Goal: Check status: Check status

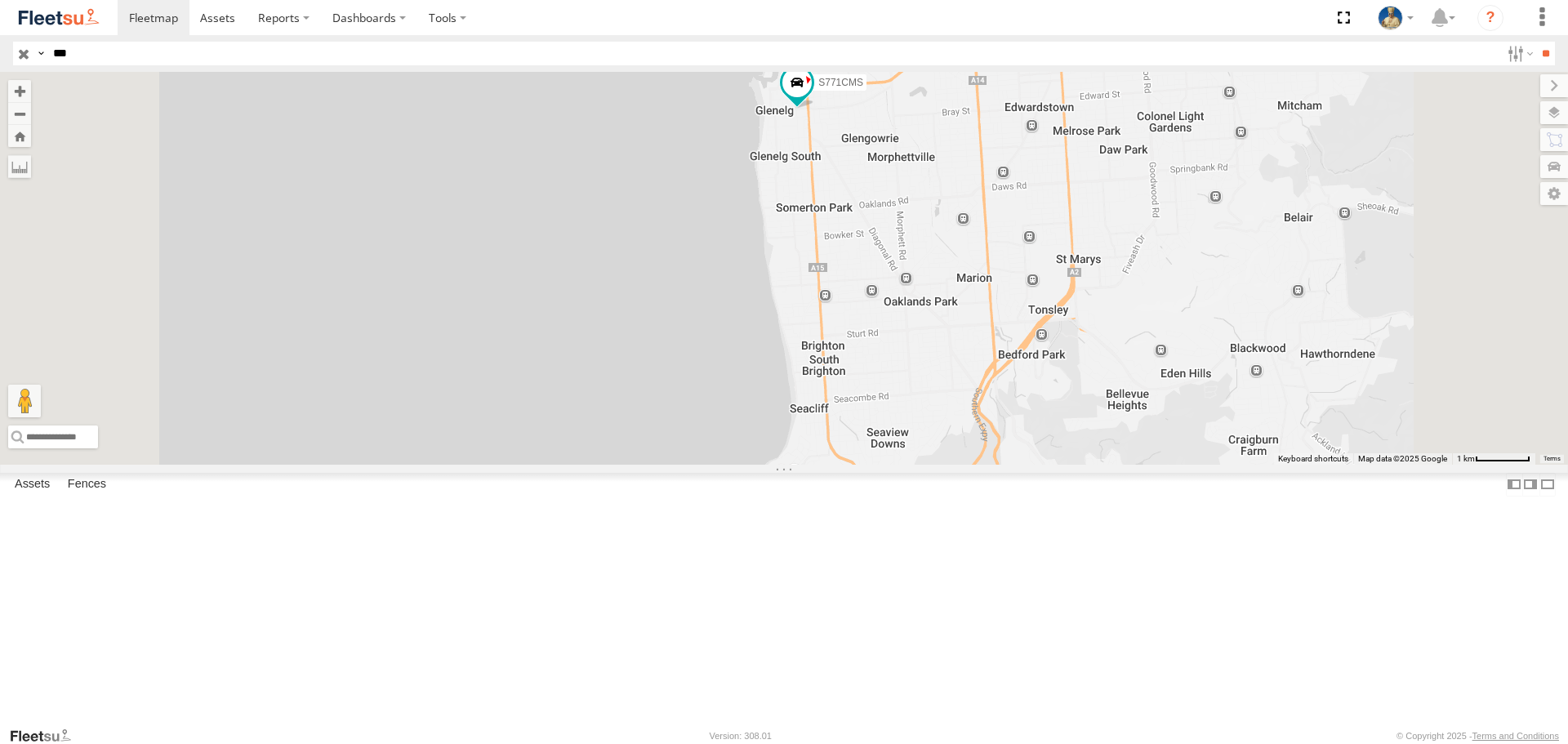
click at [17, 47] on input "button" at bounding box center [24, 53] width 21 height 24
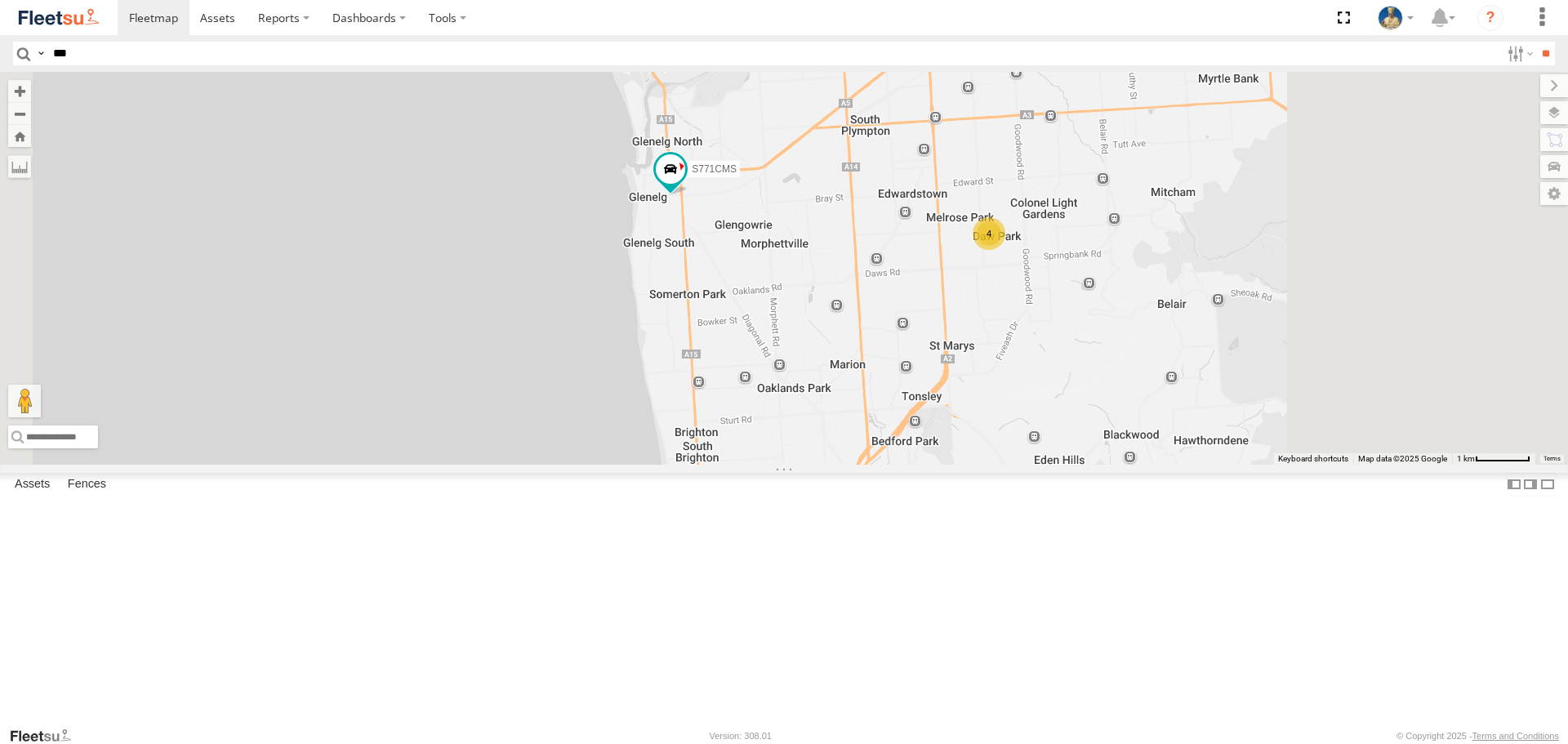
drag, startPoint x: 1255, startPoint y: 321, endPoint x: 1033, endPoint y: 480, distance: 273.1
click at [1033, 464] on div "4 S952BBS S771CMS" at bounding box center [784, 267] width 1568 height 392
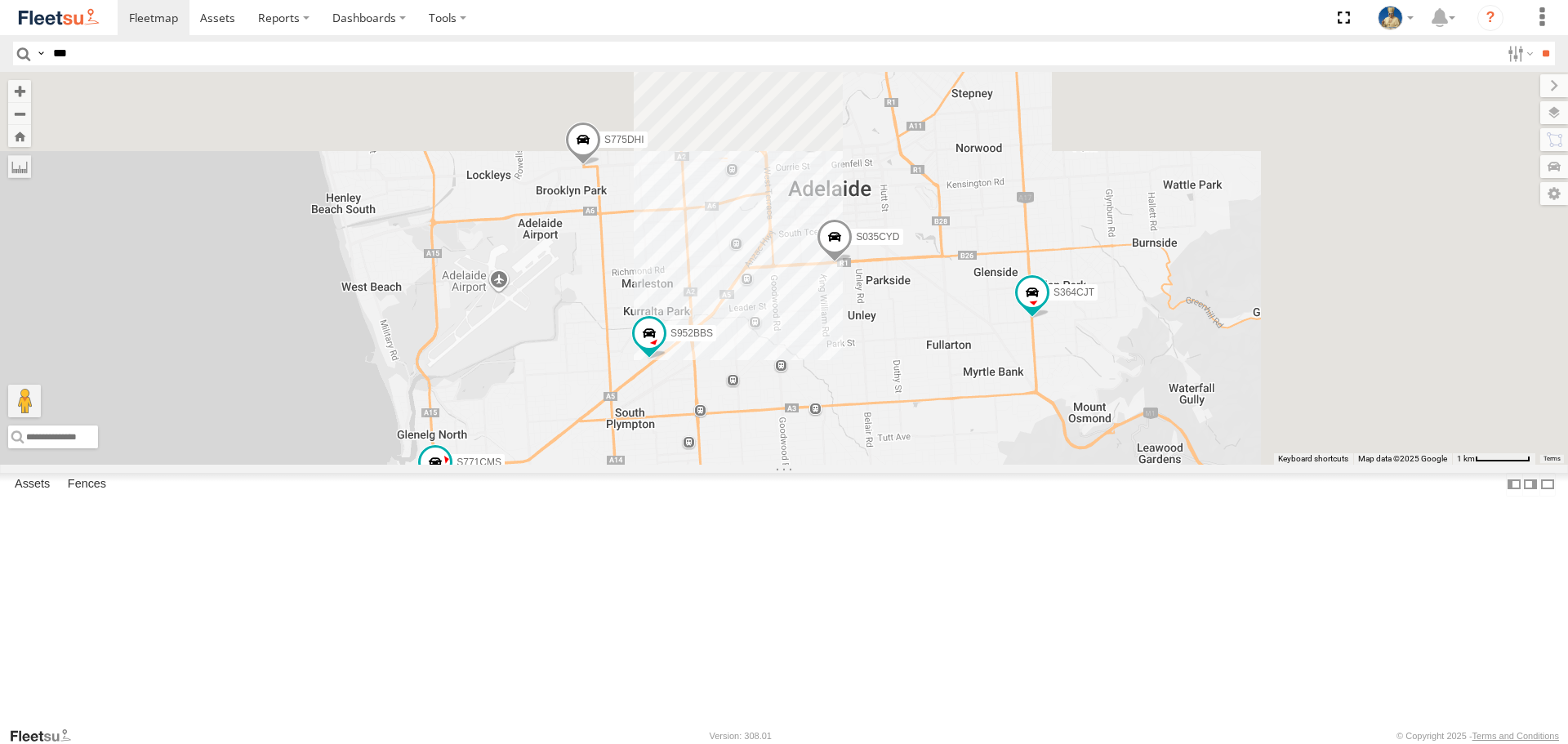
drag, startPoint x: 1131, startPoint y: 280, endPoint x: 1004, endPoint y: 459, distance: 219.5
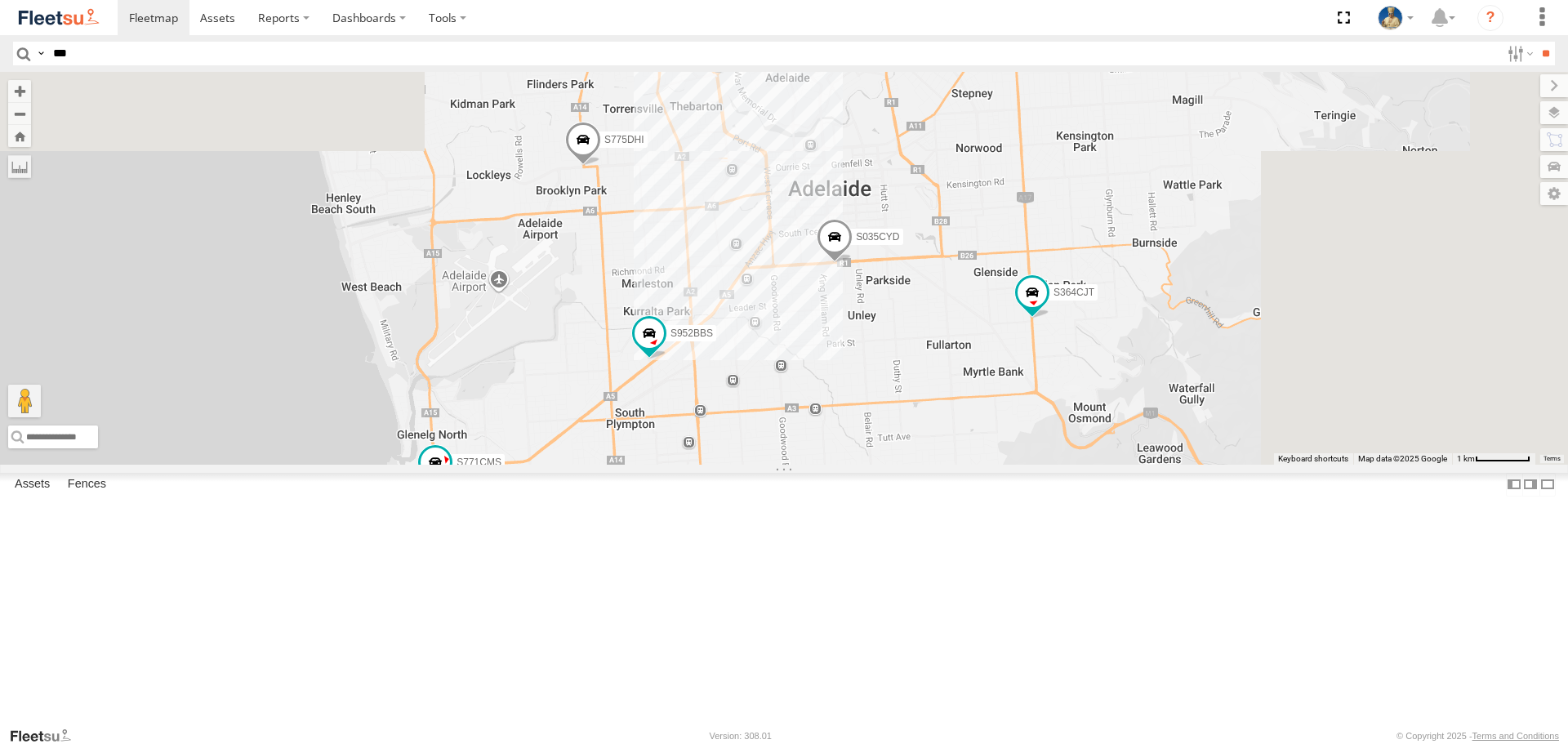
click at [1000, 464] on div "4 S952BBS S771CMS S364CJT S775DHI S035CYD" at bounding box center [784, 267] width 1568 height 392
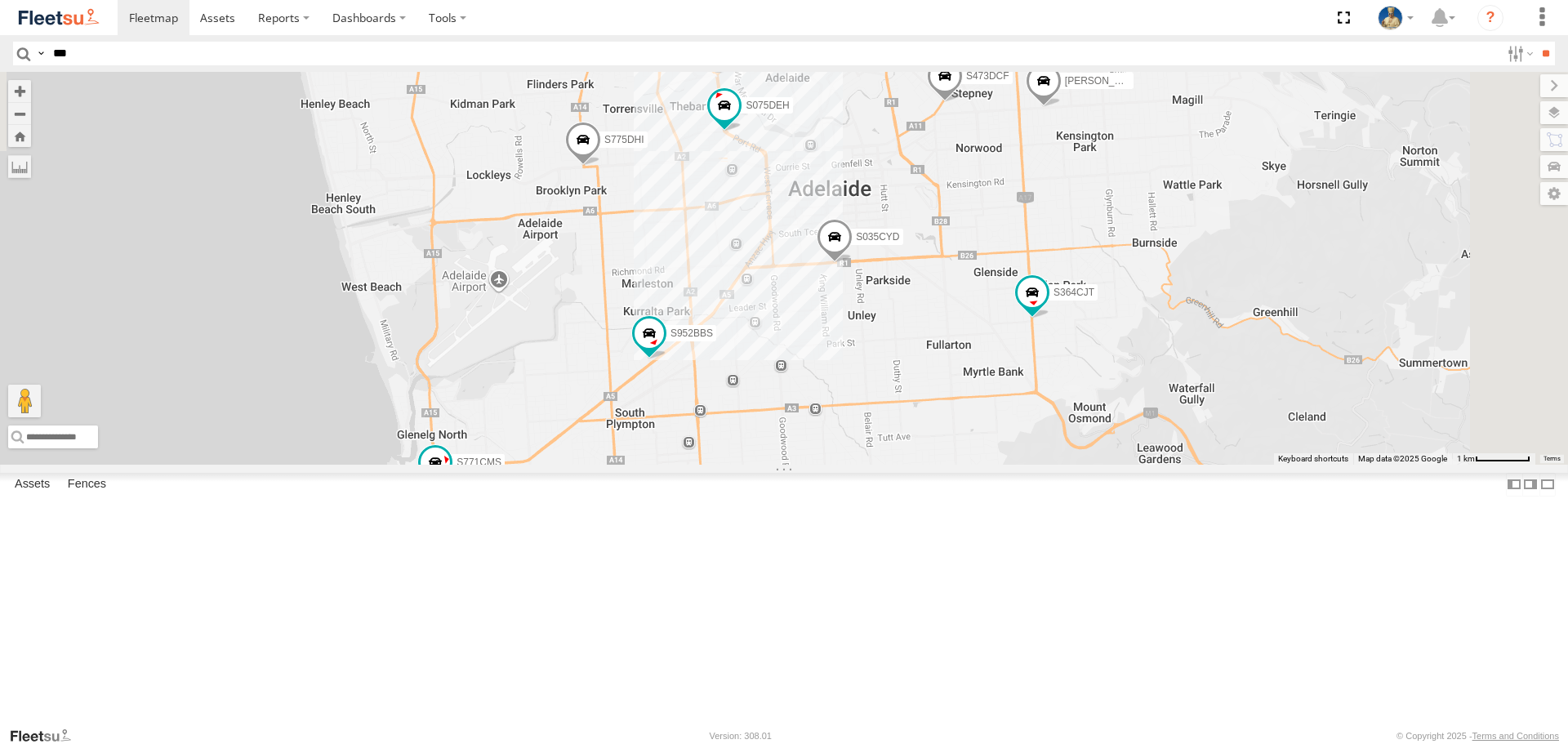
click at [691, 39] on div "6" at bounding box center [674, 22] width 33 height 33
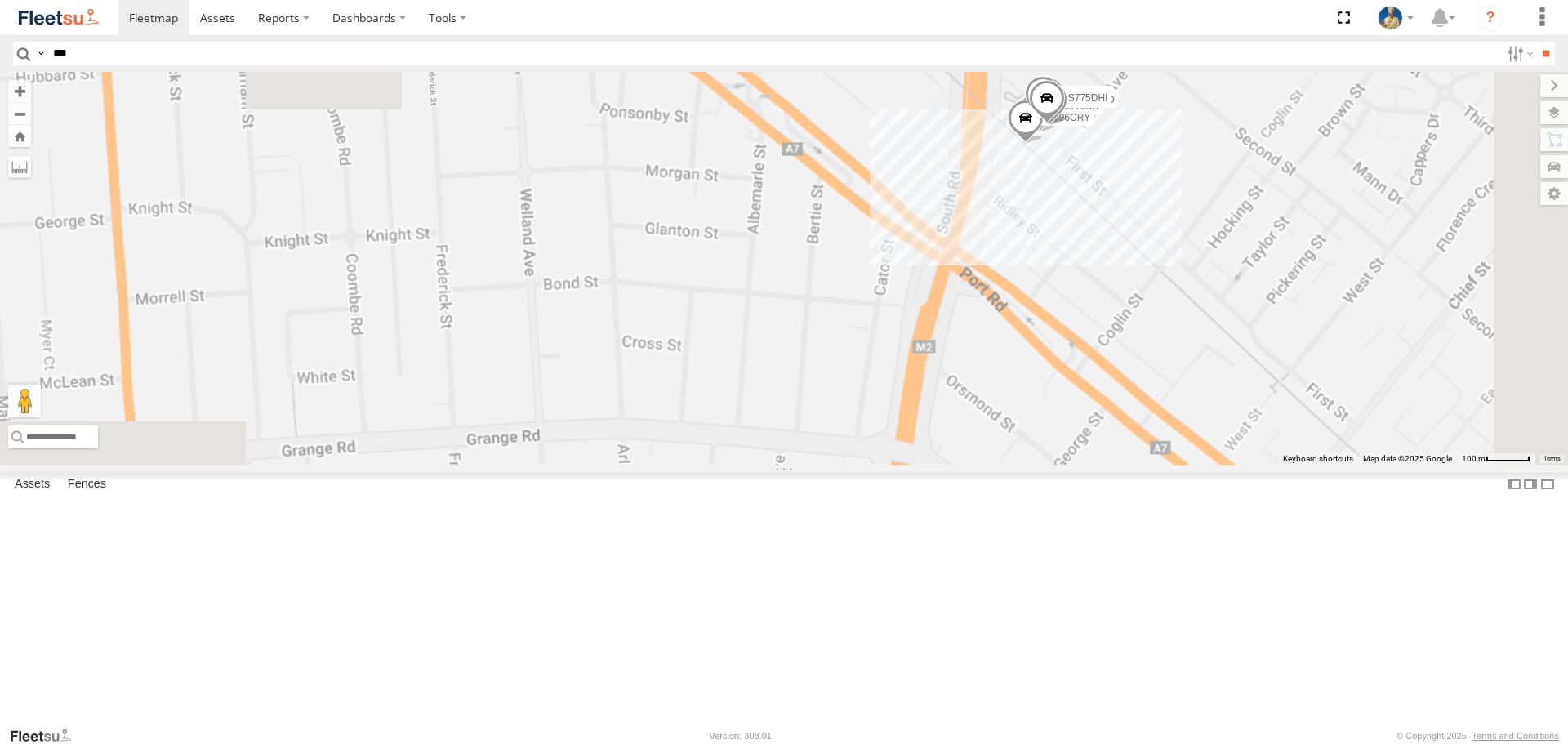
drag, startPoint x: 1392, startPoint y: 370, endPoint x: 1072, endPoint y: 425, distance: 324.7
click at [1172, 424] on div "XS46GX S596CRY S597CRY S070CPF S524CKW S031CYD S775DHI" at bounding box center [784, 267] width 1568 height 392
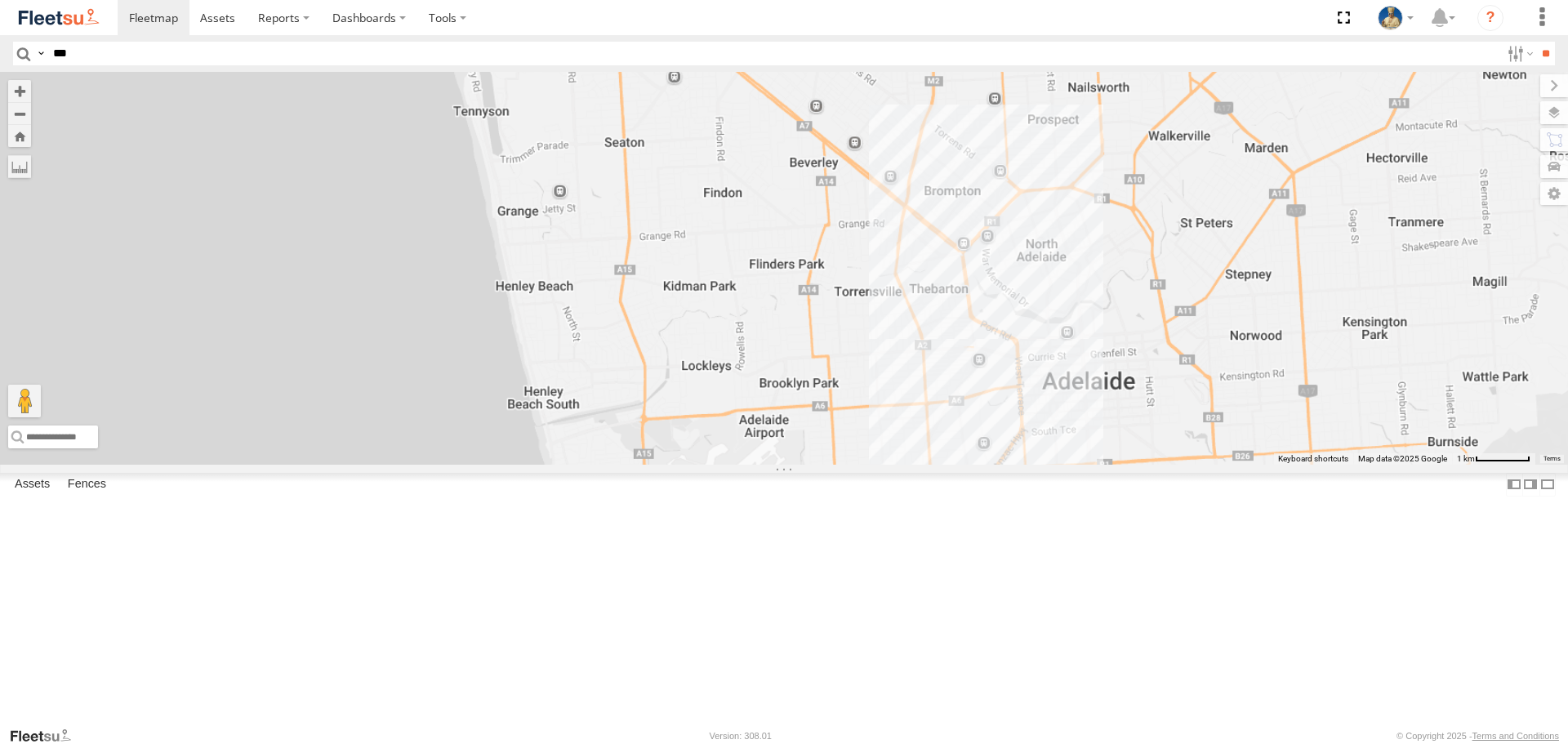
drag, startPoint x: 1164, startPoint y: 434, endPoint x: 1100, endPoint y: 432, distance: 64.0
click at [1111, 434] on div at bounding box center [784, 267] width 1568 height 392
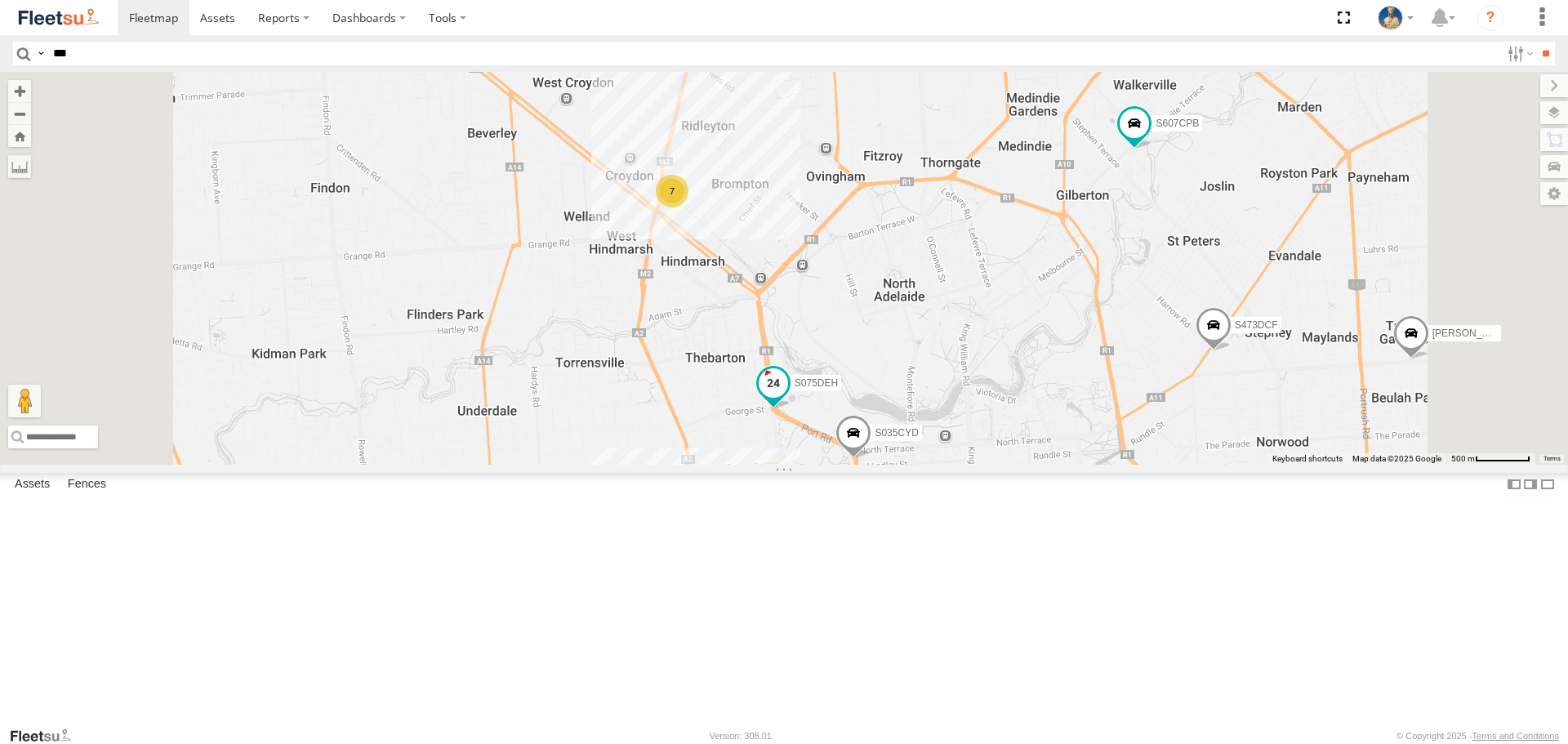
click at [788, 398] on span at bounding box center [773, 383] width 29 height 29
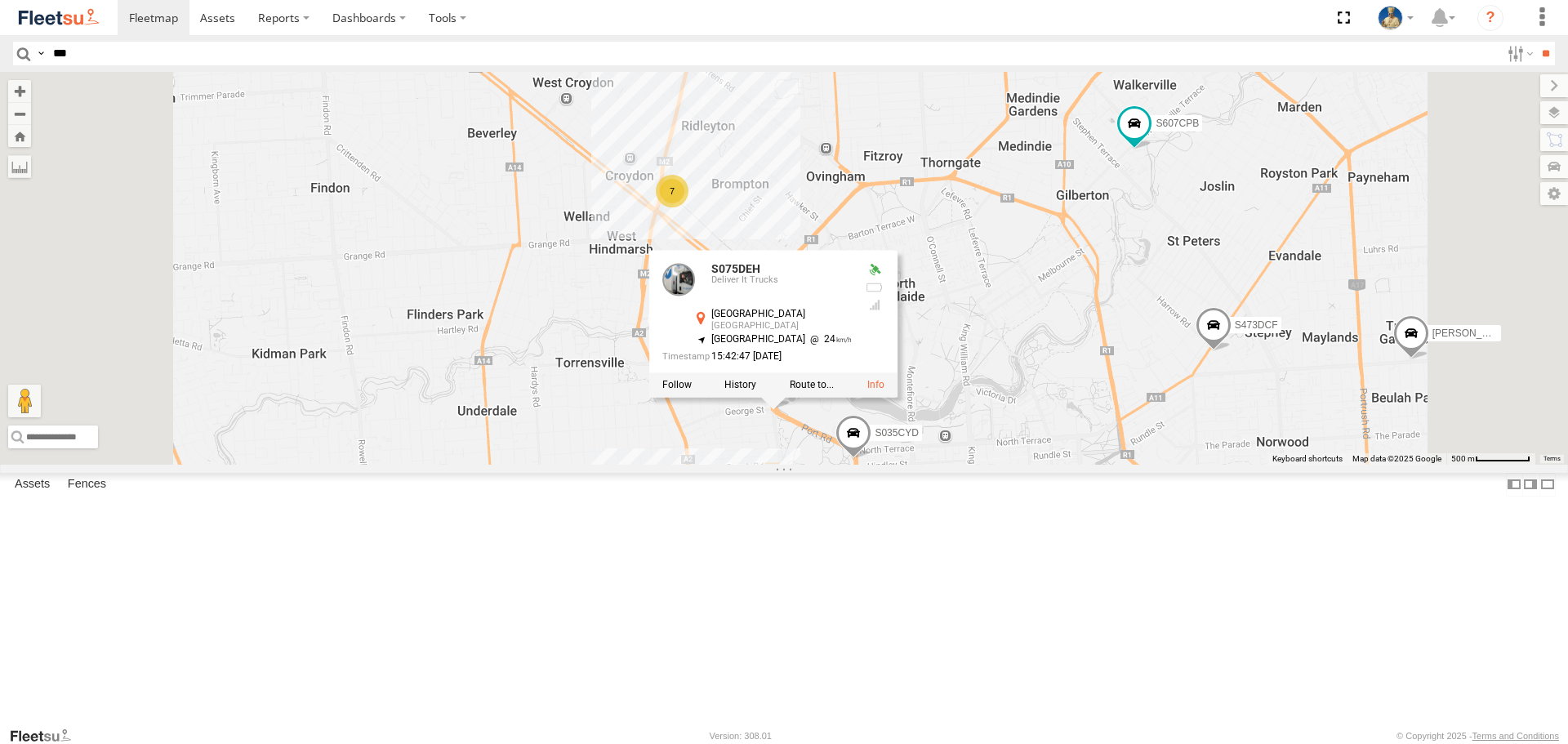
click at [1266, 388] on div "S145DFJ S952BBS S020AJN S521CSO S723CHC S891CUO S473DCF S607CPB S771CMS XS29IK …" at bounding box center [784, 267] width 1568 height 392
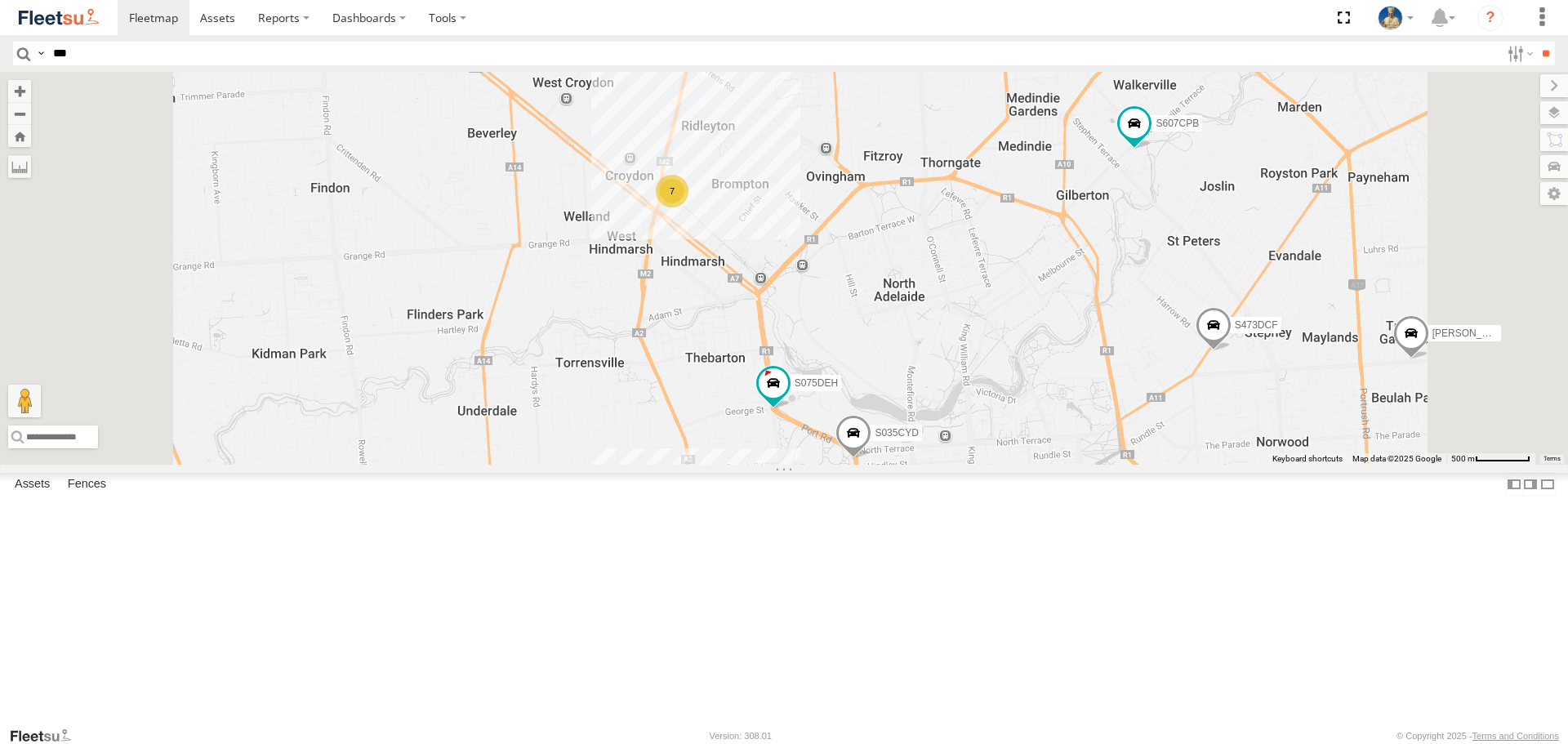
click at [65, 8] on img at bounding box center [59, 17] width 85 height 22
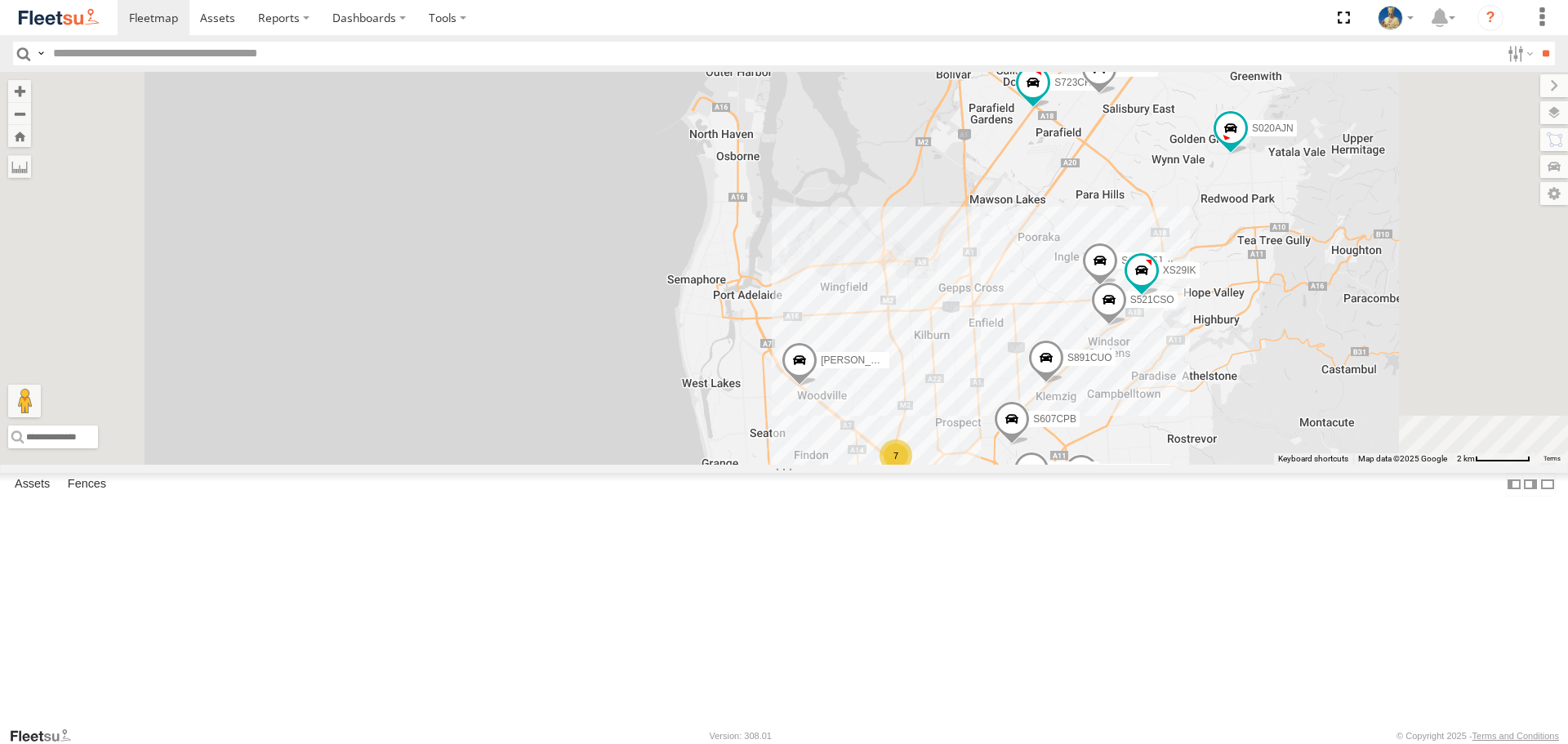
drag, startPoint x: 1131, startPoint y: 486, endPoint x: 1087, endPoint y: 435, distance: 67.4
click at [1094, 439] on div "S020AJN S959CNB DD067S MERC XS45IQ S253CZS S771CMS [PERSON_NAME] [PERSON_NAME] …" at bounding box center [784, 267] width 1568 height 392
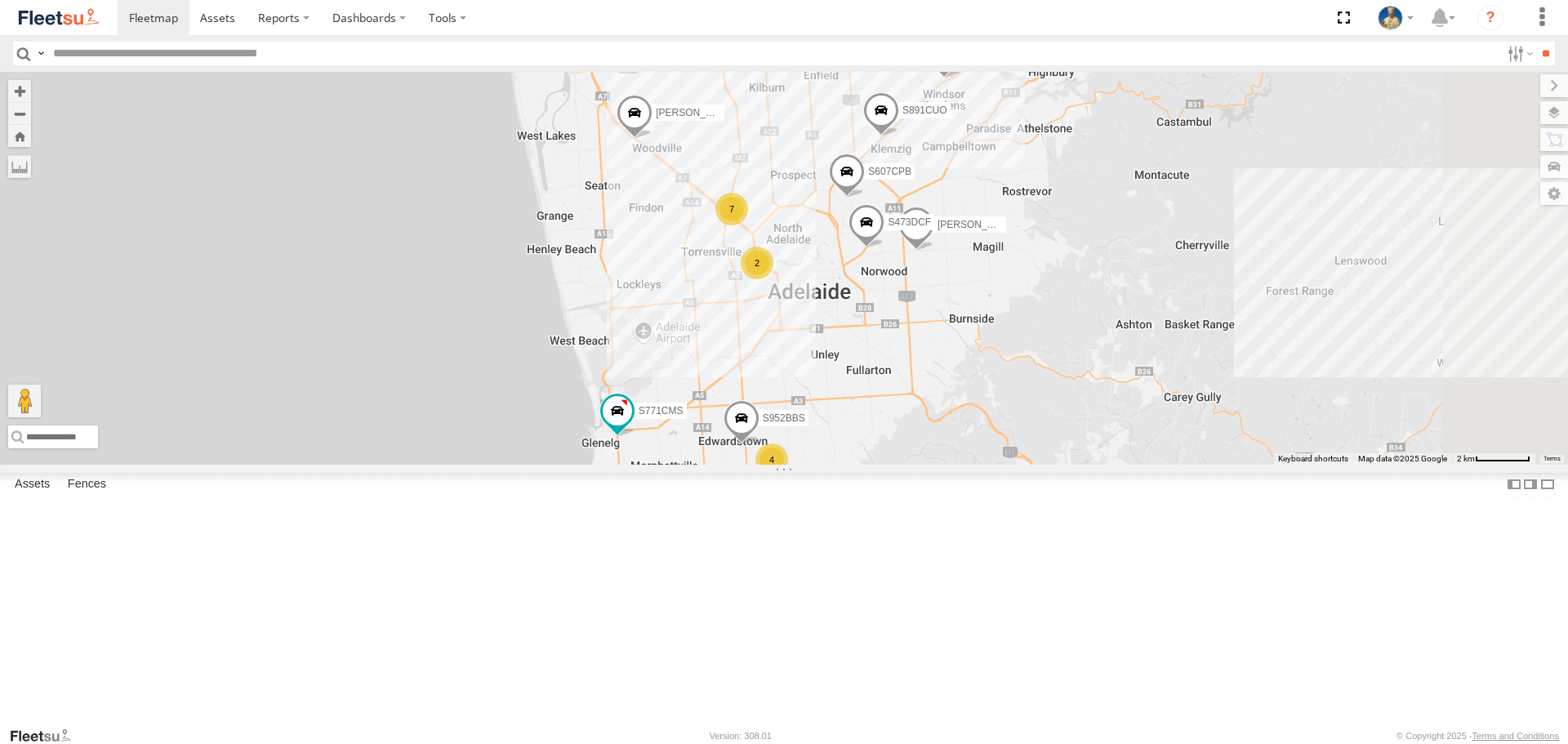
click at [748, 226] on div "7" at bounding box center [731, 209] width 33 height 33
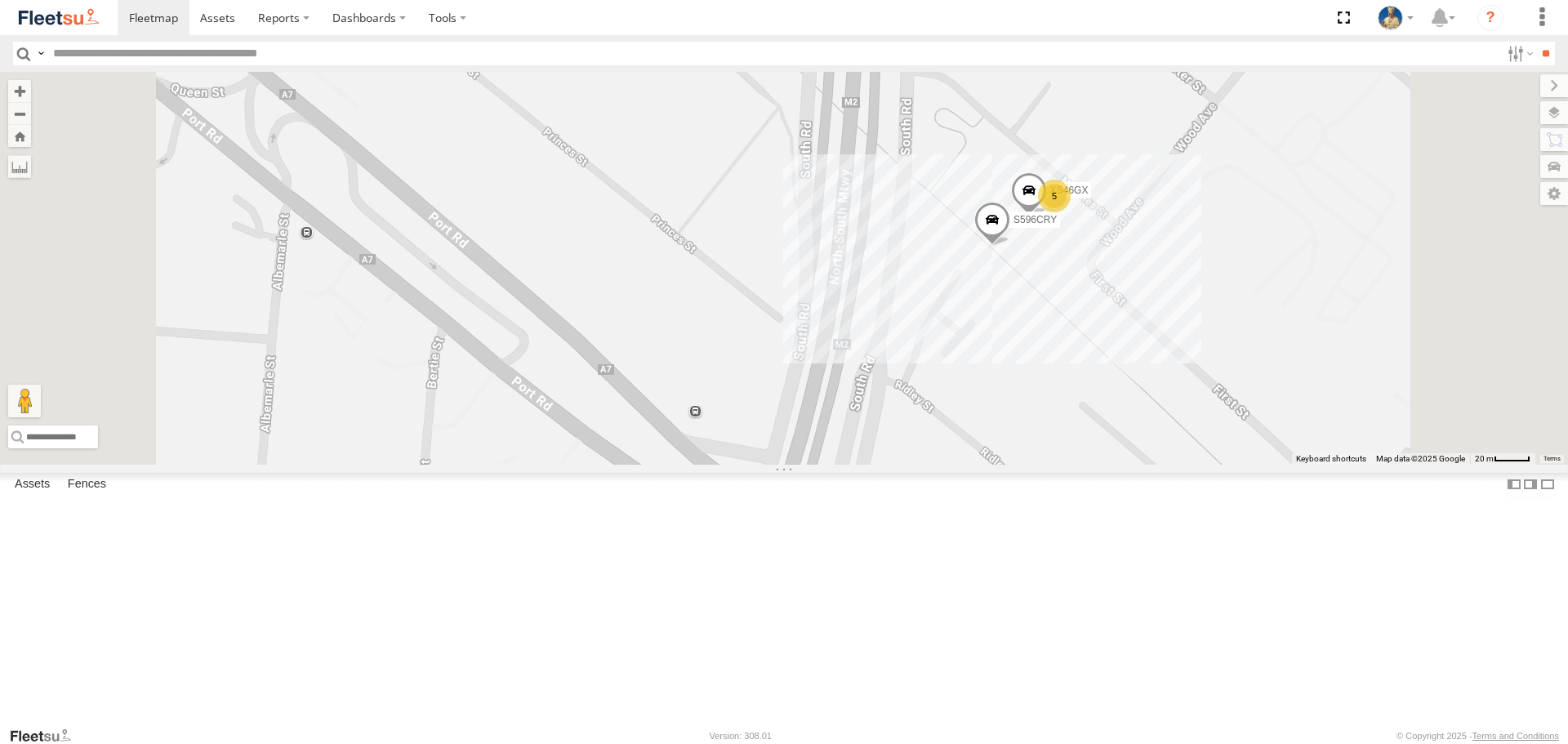
drag, startPoint x: 1373, startPoint y: 270, endPoint x: 1276, endPoint y: 323, distance: 110.5
click at [1276, 323] on div "S020AJN S959CNB DD067S MERC XS45IQ S253CZS S771CMS [PERSON_NAME] [PERSON_NAME] …" at bounding box center [784, 267] width 1568 height 392
